Goal: Task Accomplishment & Management: Use online tool/utility

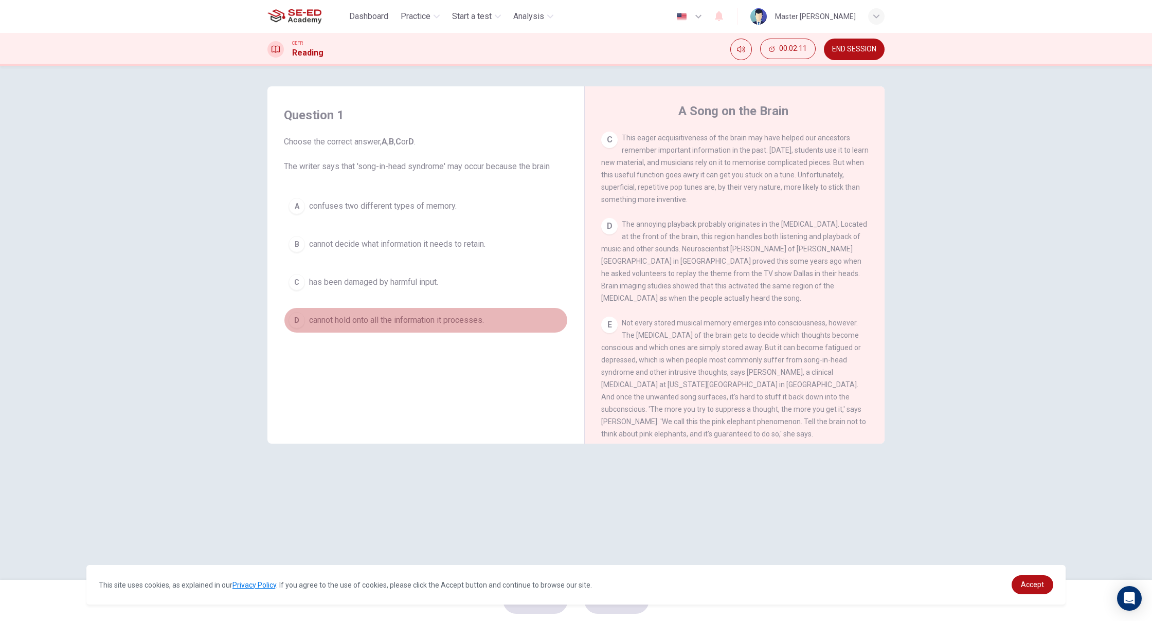
click at [301, 320] on div "D" at bounding box center [296, 320] width 16 height 16
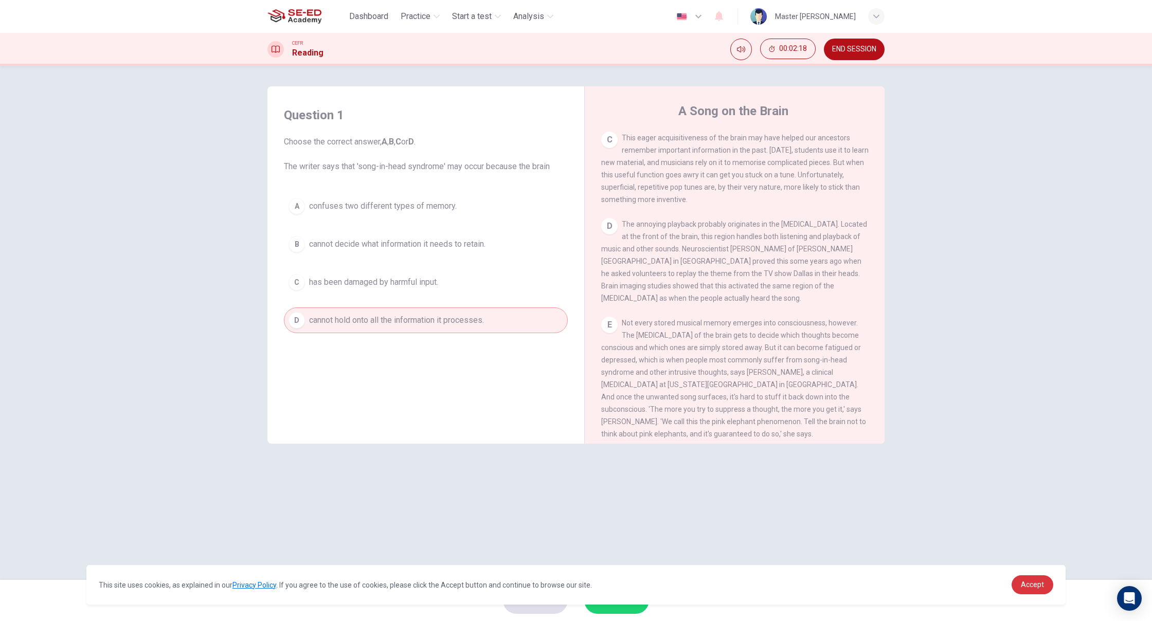
drag, startPoint x: 1032, startPoint y: 584, endPoint x: 916, endPoint y: 592, distance: 116.0
click at [1029, 585] on span "Accept" at bounding box center [1032, 585] width 23 height 8
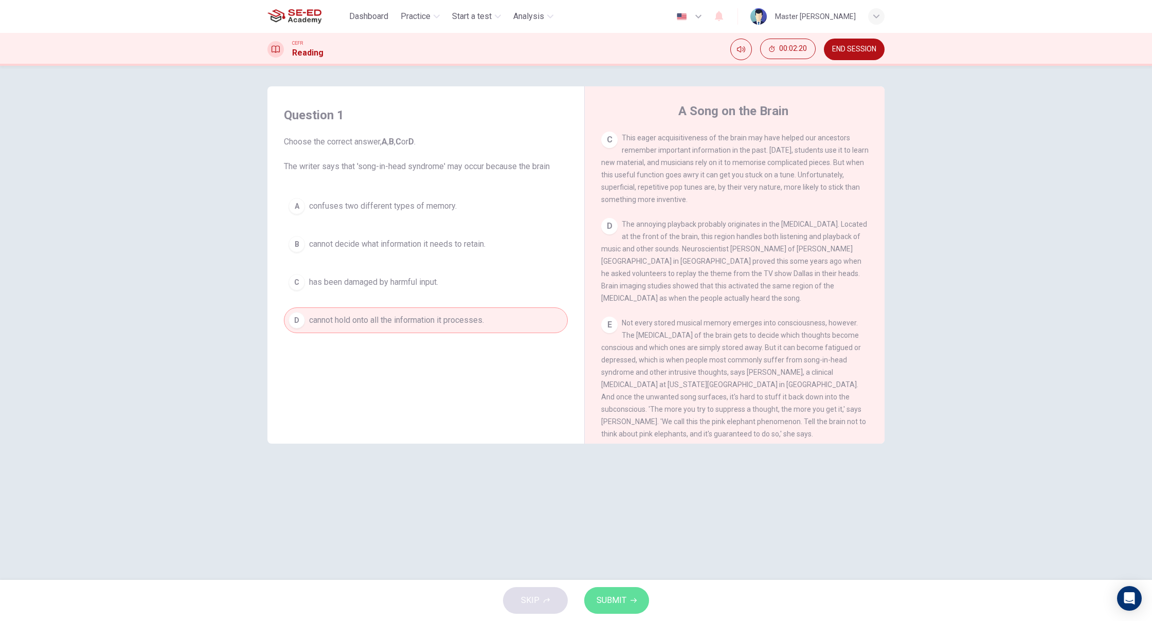
click at [619, 604] on span "SUBMIT" at bounding box center [612, 600] width 30 height 14
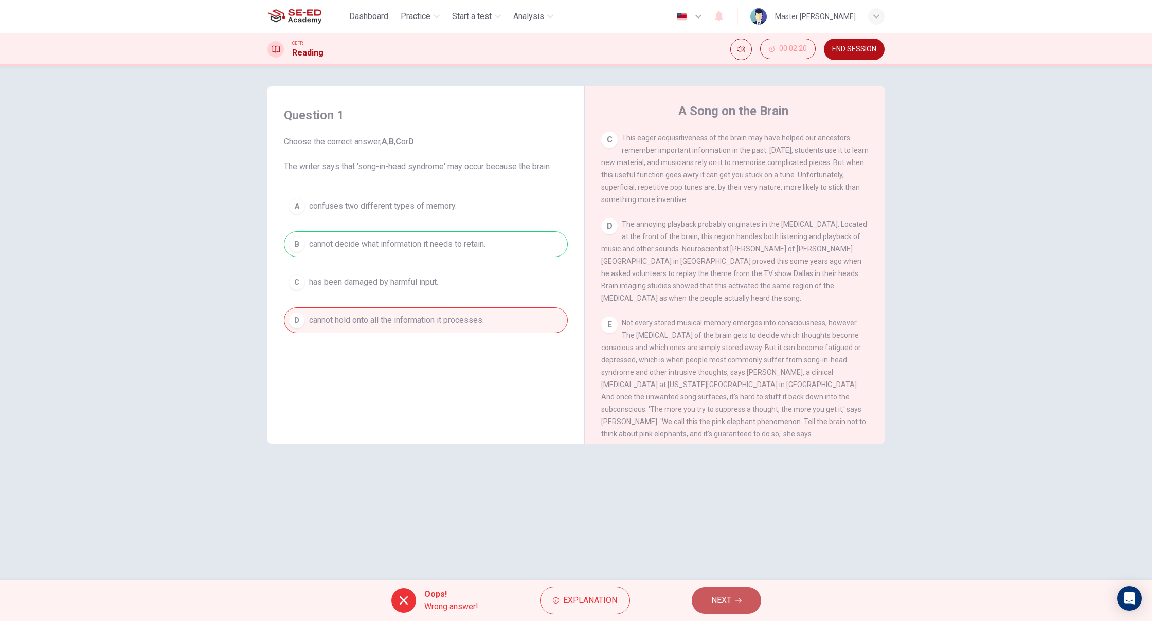
click at [736, 597] on button "NEXT" at bounding box center [726, 600] width 69 height 27
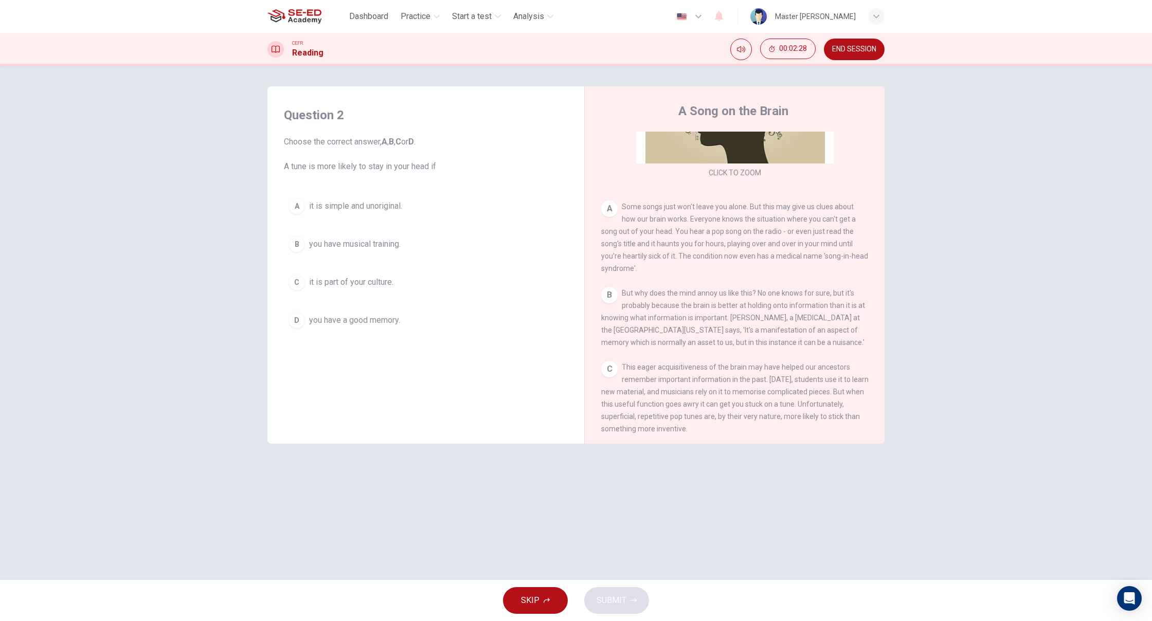
scroll to position [153, 0]
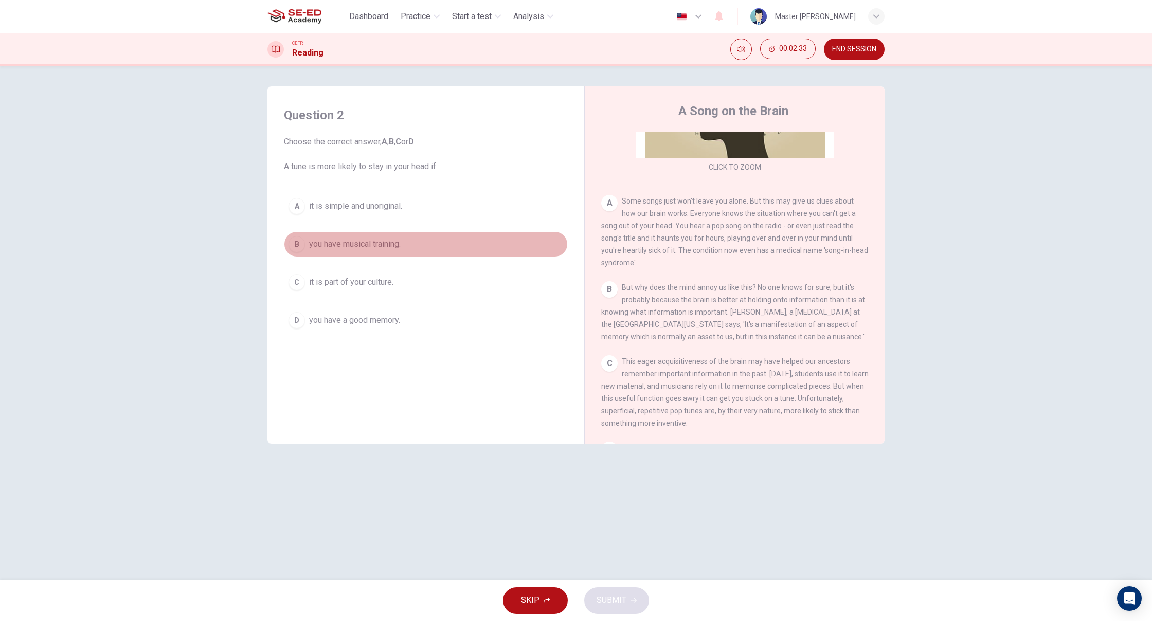
click at [294, 244] on div "B" at bounding box center [296, 244] width 16 height 16
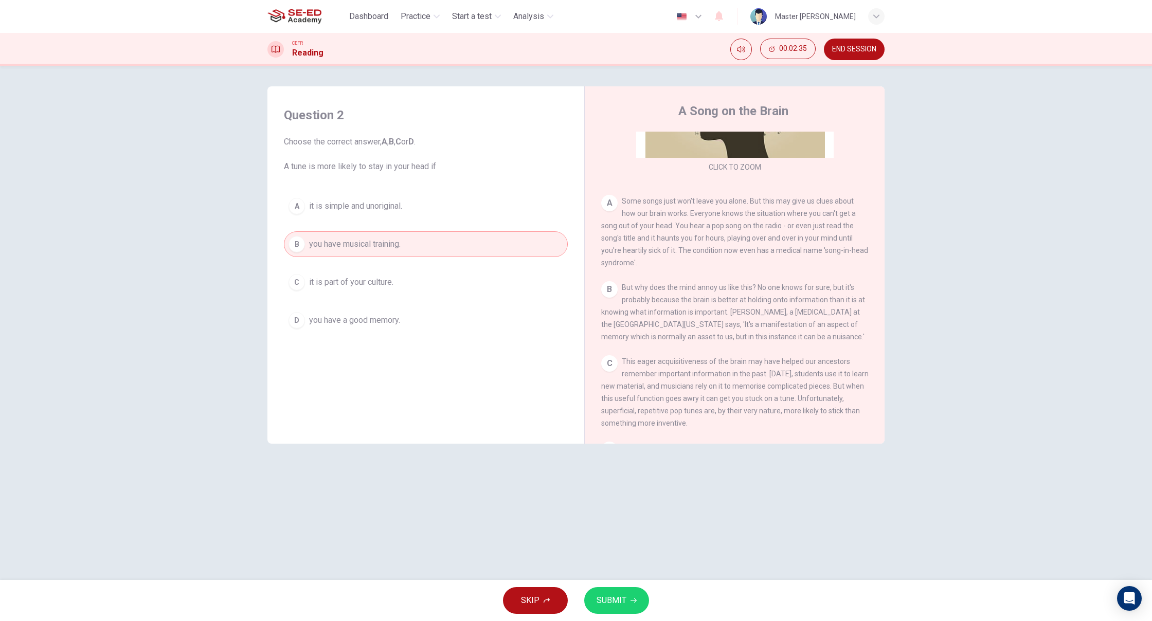
click at [612, 602] on span "SUBMIT" at bounding box center [612, 600] width 30 height 14
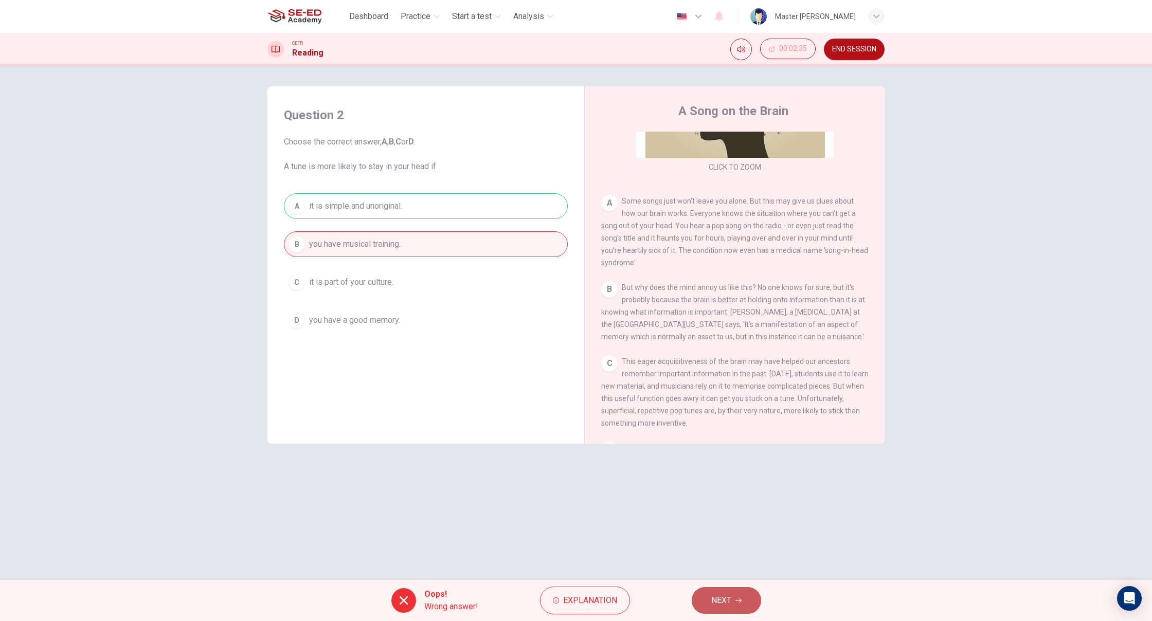
click at [747, 605] on button "NEXT" at bounding box center [726, 600] width 69 height 27
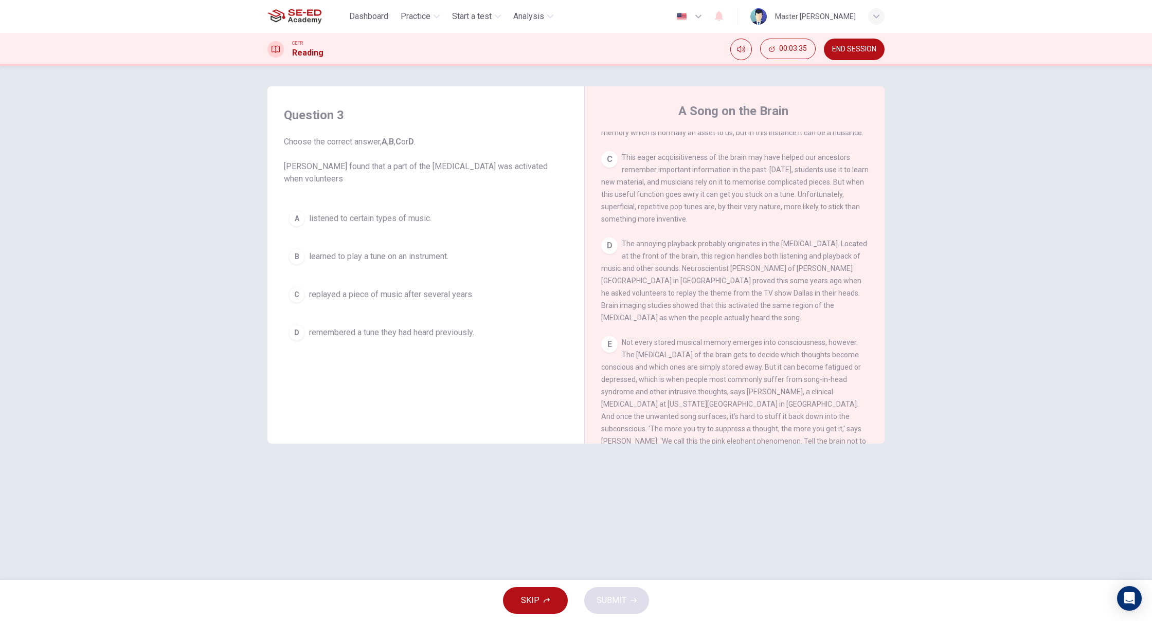
scroll to position [0, 1]
click at [302, 296] on div "C" at bounding box center [296, 294] width 16 height 16
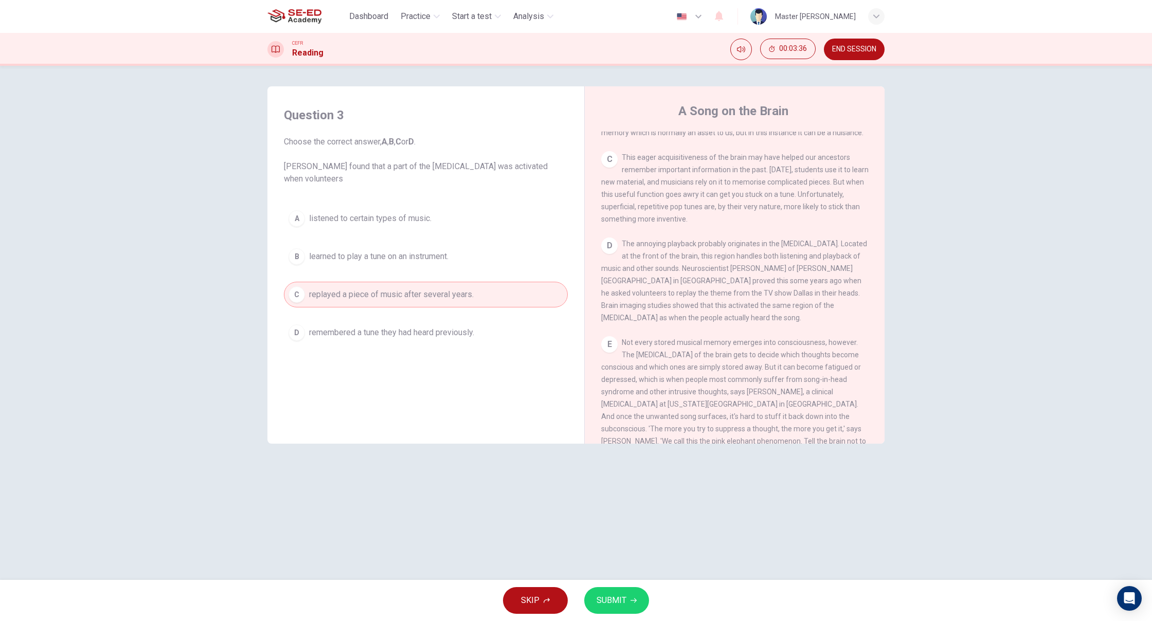
scroll to position [0, 0]
click at [637, 600] on button "SUBMIT" at bounding box center [616, 600] width 65 height 27
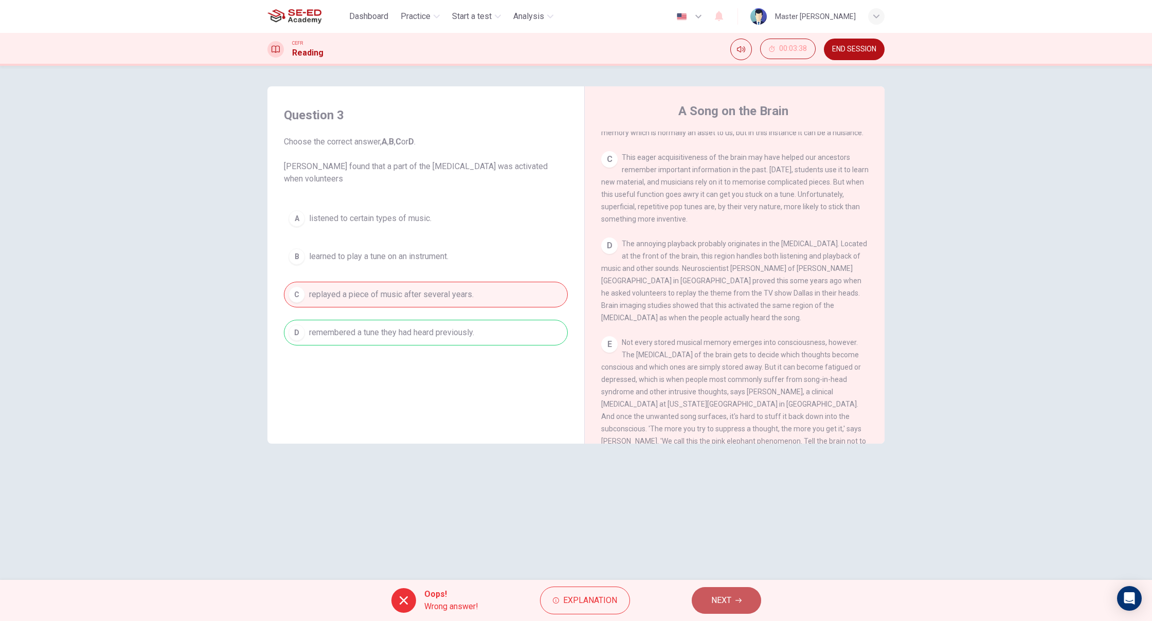
click at [728, 600] on span "NEXT" at bounding box center [721, 600] width 20 height 14
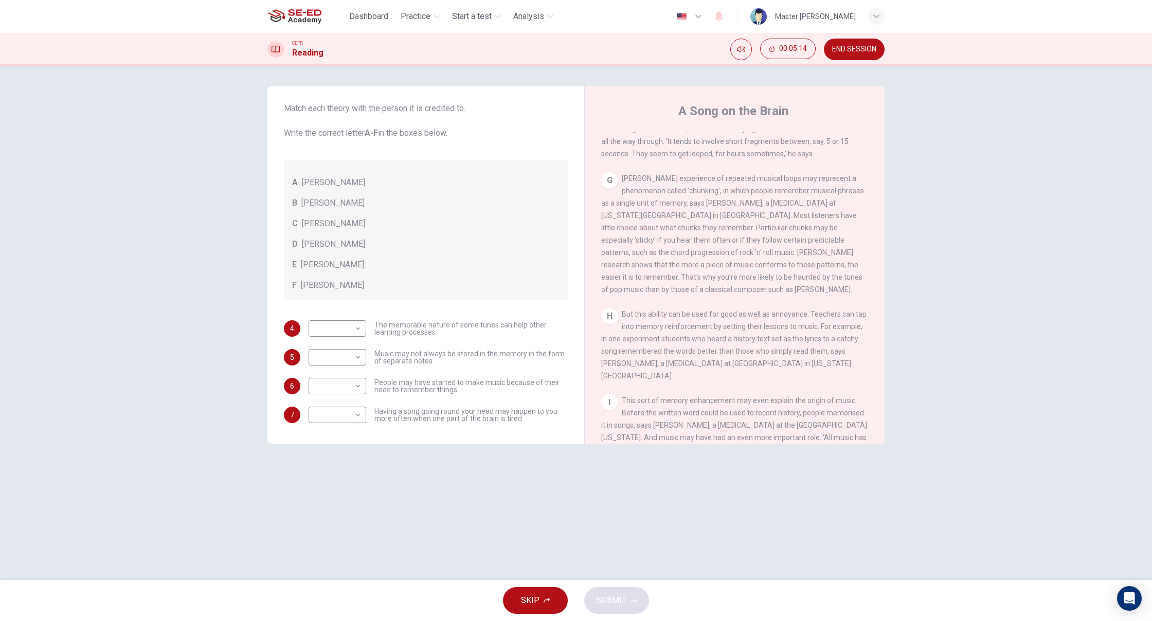
drag, startPoint x: 681, startPoint y: 340, endPoint x: 733, endPoint y: 343, distance: 52.5
click at [733, 343] on div "H But this ability can be used for good as well as annoyance. Teachers can tap …" at bounding box center [734, 345] width 267 height 74
click at [357, 386] on body "This site uses cookies, as explained in our Privacy Policy . If you agree to th…" at bounding box center [576, 310] width 1152 height 621
click at [436, 450] on div at bounding box center [576, 310] width 1152 height 621
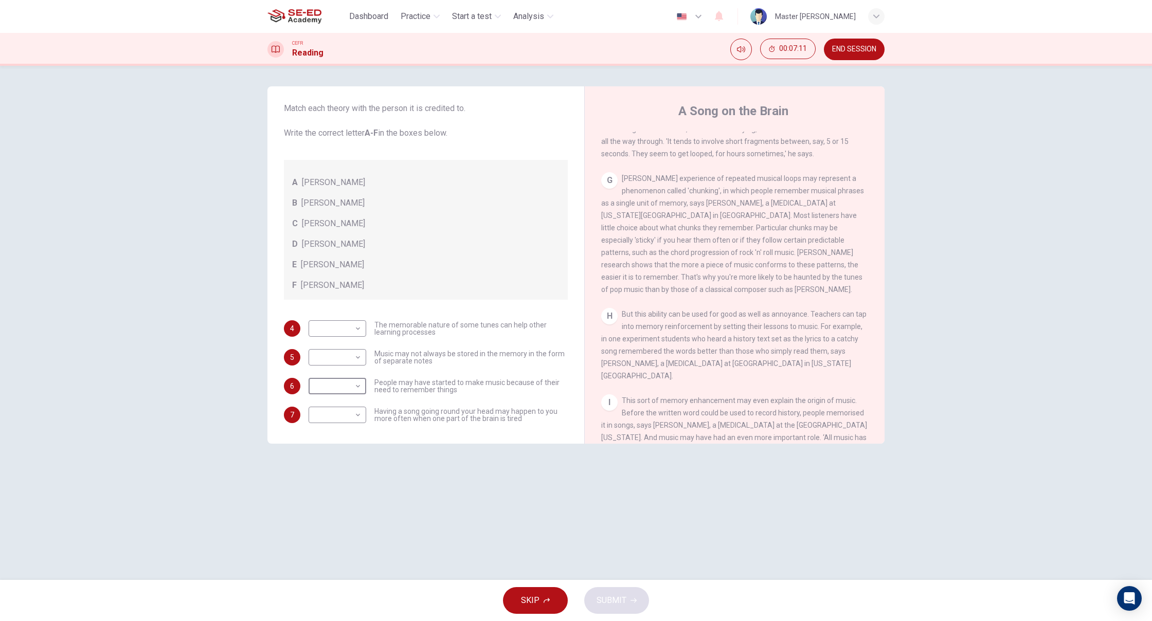
scroll to position [0, 1]
click at [355, 326] on body "This site uses cookies, as explained in our Privacy Policy . If you agree to th…" at bounding box center [576, 310] width 1152 height 621
click at [335, 426] on li "F" at bounding box center [337, 427] width 58 height 16
type input "F"
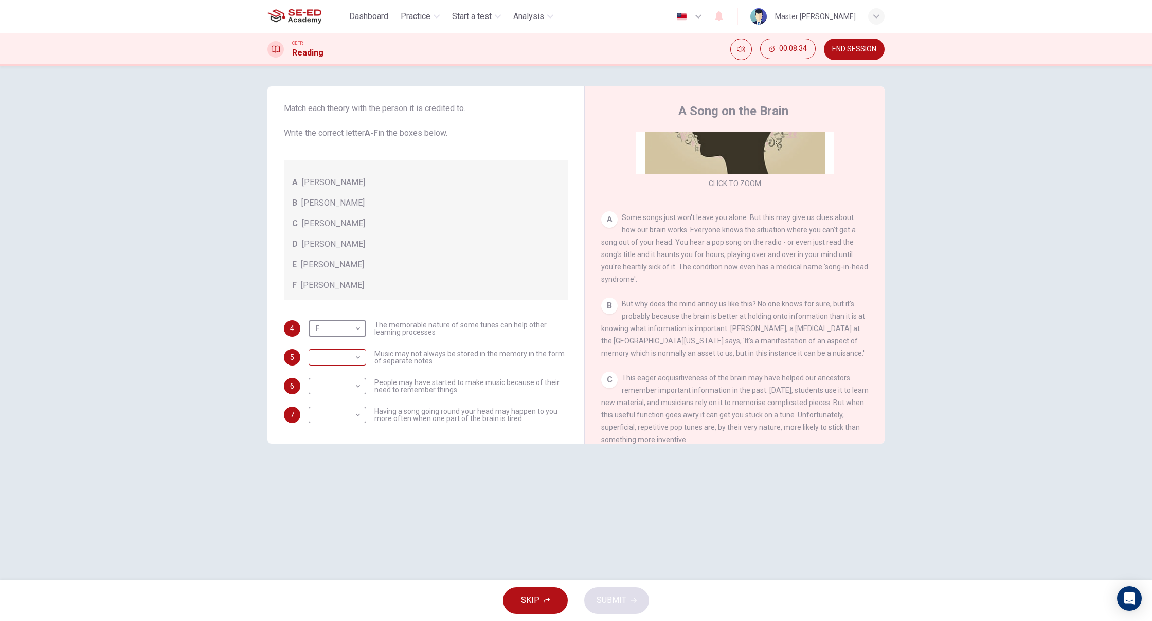
scroll to position [0, 0]
click at [348, 359] on body "This site uses cookies, as explained in our Privacy Policy . If you agree to th…" at bounding box center [576, 310] width 1152 height 621
click at [387, 361] on div at bounding box center [576, 310] width 1152 height 621
click at [362, 358] on body "This site uses cookies, as explained in our Privacy Policy . If you agree to th…" at bounding box center [576, 310] width 1152 height 621
click at [353, 370] on li "A" at bounding box center [338, 374] width 58 height 16
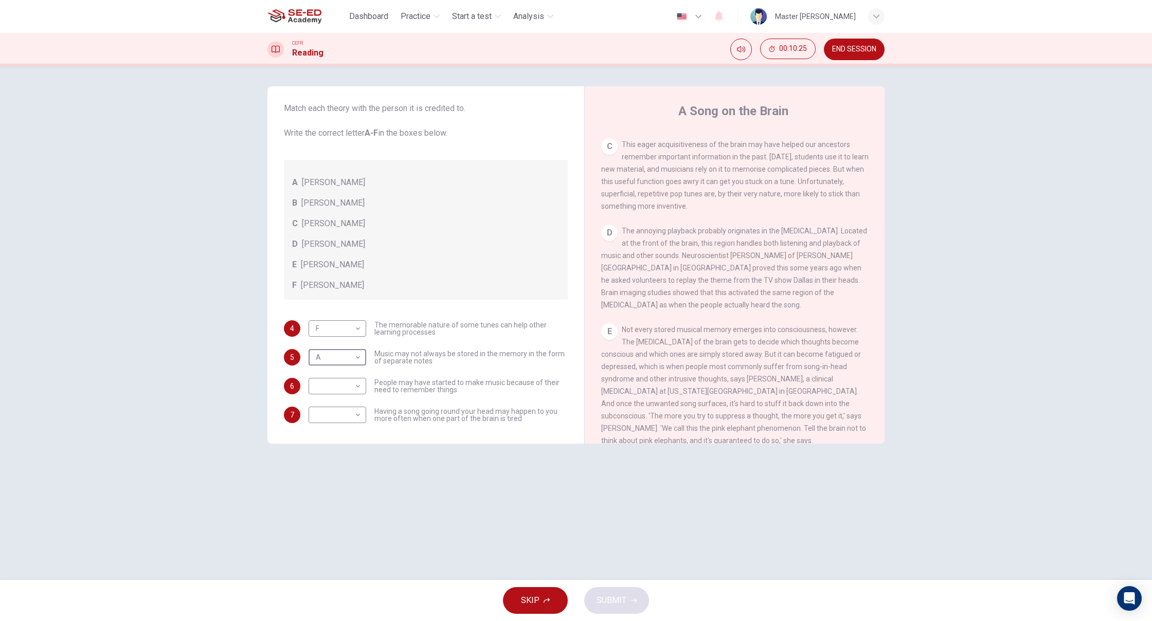
scroll to position [369, 0]
click at [357, 364] on body "This site uses cookies, as explained in our Privacy Policy . If you agree to th…" at bounding box center [576, 310] width 1152 height 621
click at [346, 385] on li "B" at bounding box center [338, 390] width 58 height 16
type input "B"
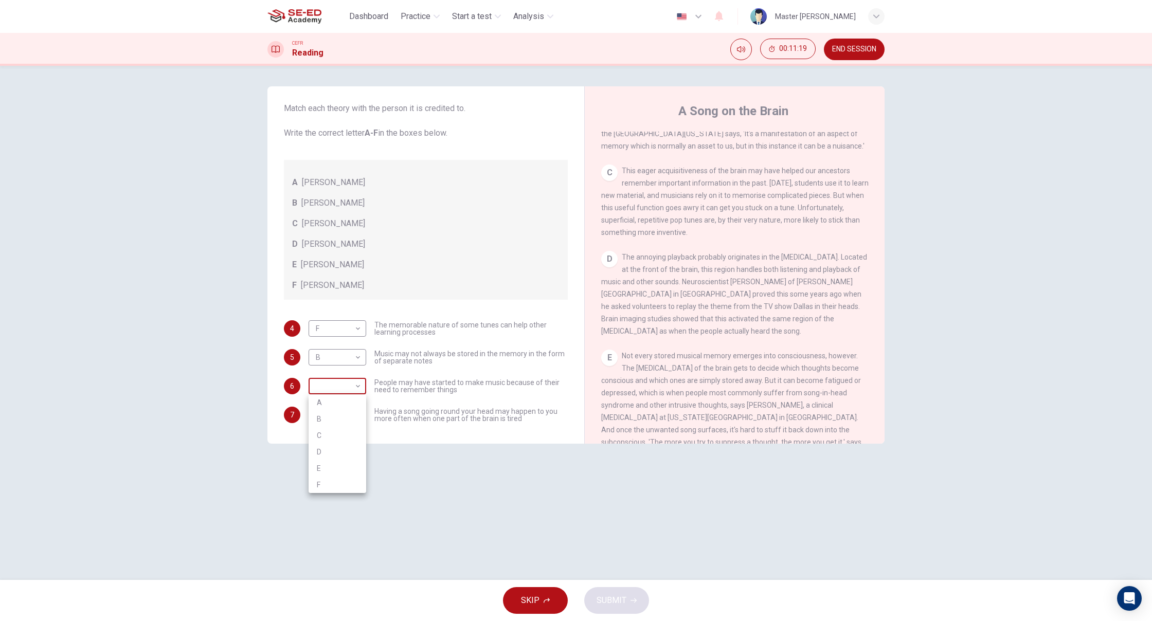
click at [337, 388] on body "This site uses cookies, as explained in our Privacy Policy . If you agree to th…" at bounding box center [576, 310] width 1152 height 621
drag, startPoint x: 350, startPoint y: 405, endPoint x: 348, endPoint y: 411, distance: 6.0
click at [350, 405] on li "A" at bounding box center [338, 402] width 58 height 16
type input "A"
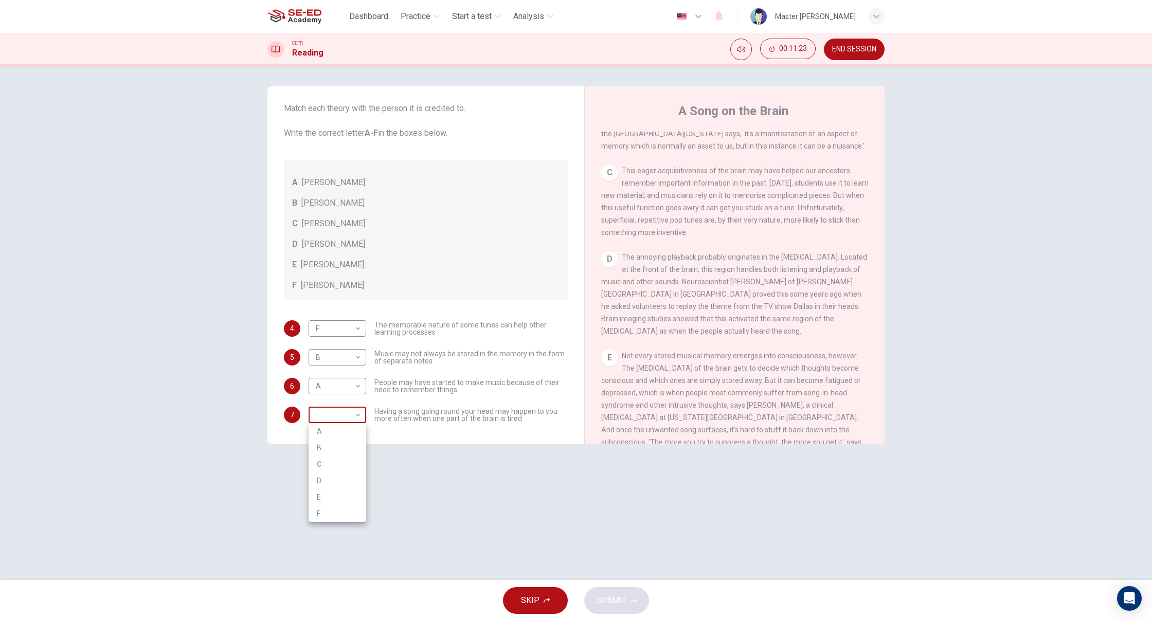
click at [357, 415] on body "This site uses cookies, as explained in our Privacy Policy . If you agree to th…" at bounding box center [576, 310] width 1152 height 621
click at [348, 510] on li "F" at bounding box center [338, 514] width 58 height 16
click at [346, 414] on body "This site uses cookies, as explained in our Privacy Policy . If you agree to th…" at bounding box center [576, 310] width 1152 height 621
drag, startPoint x: 332, startPoint y: 477, endPoint x: 436, endPoint y: 487, distance: 104.3
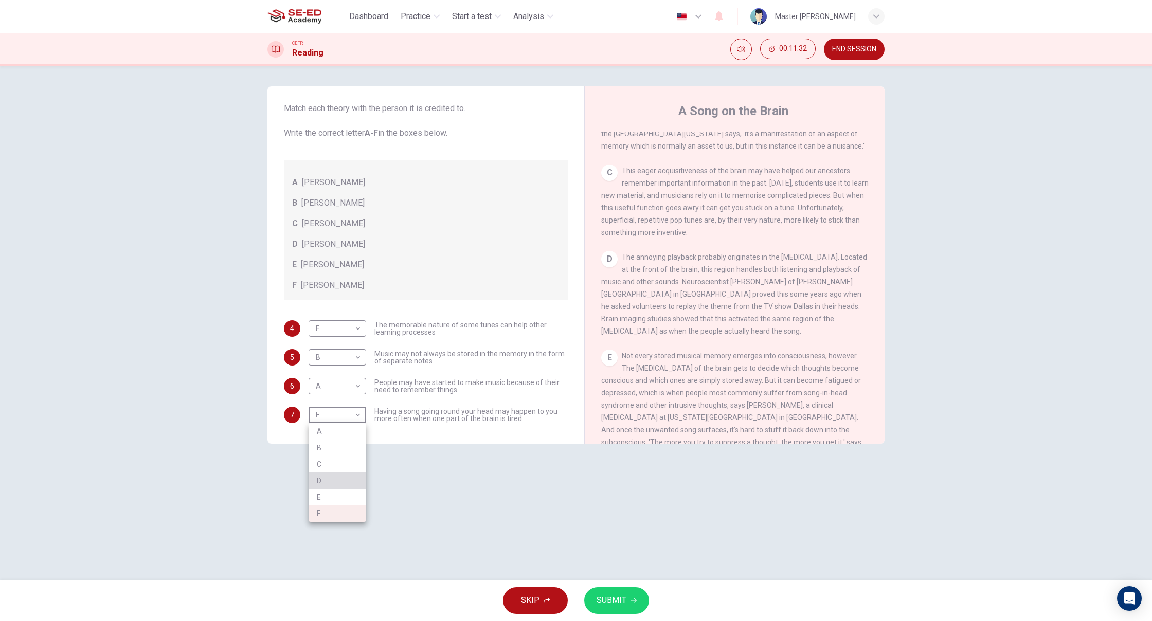
click at [332, 477] on li "D" at bounding box center [338, 481] width 58 height 16
type input "D"
click at [603, 603] on span "SUBMIT" at bounding box center [612, 600] width 30 height 14
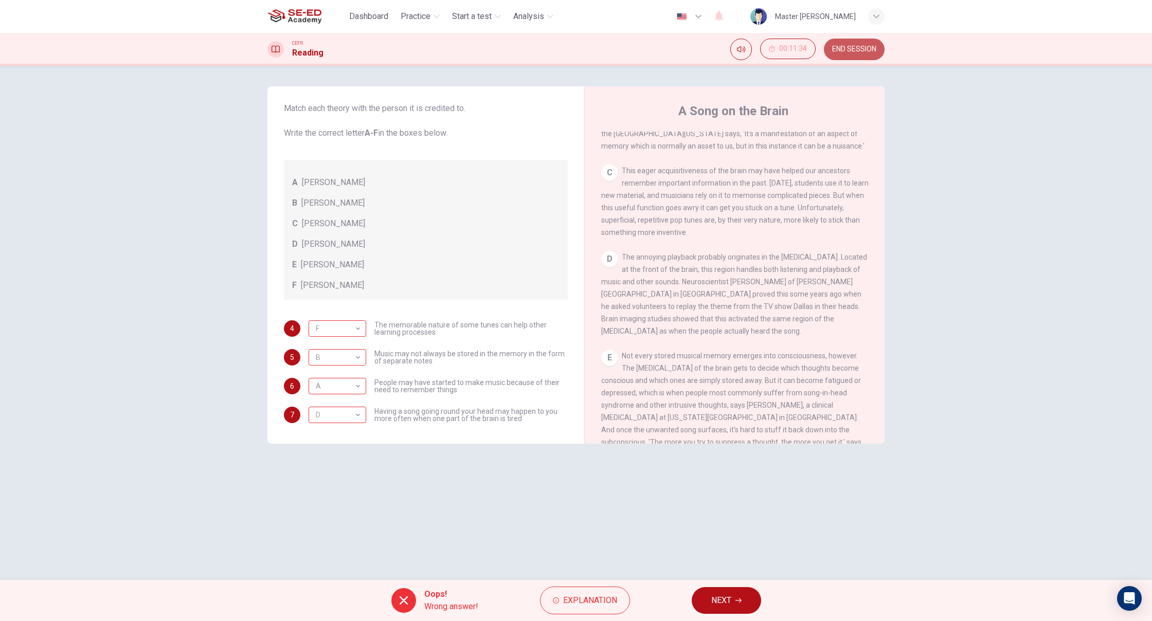
click at [858, 51] on span "END SESSION" at bounding box center [854, 49] width 44 height 8
